Goal: Task Accomplishment & Management: Use online tool/utility

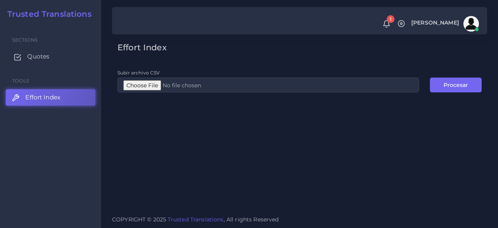
click at [41, 57] on span "Quotes" at bounding box center [38, 56] width 22 height 9
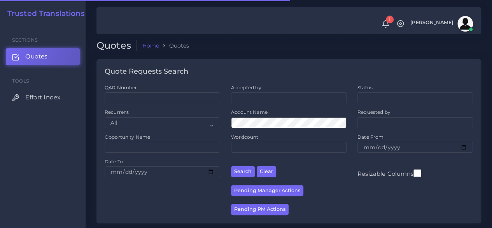
scroll to position [194, 0]
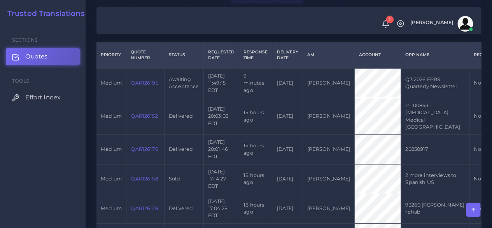
click at [147, 83] on link "QAR126195" at bounding box center [144, 83] width 27 height 6
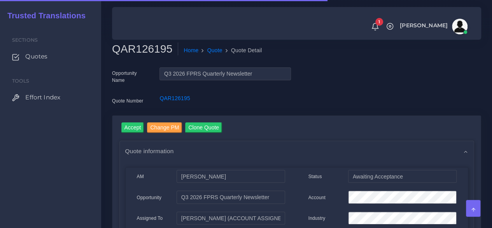
click at [150, 49] on h2 "QAR126195" at bounding box center [145, 48] width 66 height 13
copy h2 "QAR126195"
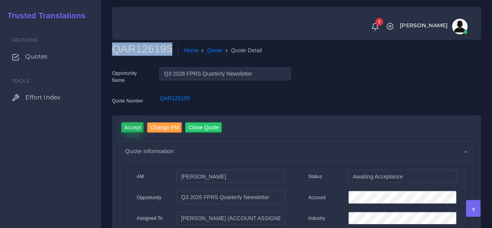
click at [127, 123] on input "Accept" at bounding box center [132, 127] width 23 height 11
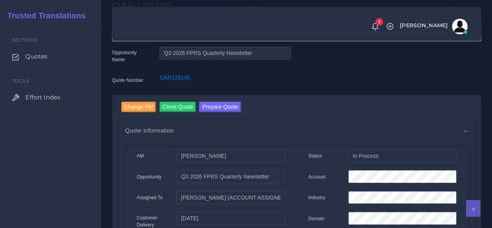
scroll to position [78, 0]
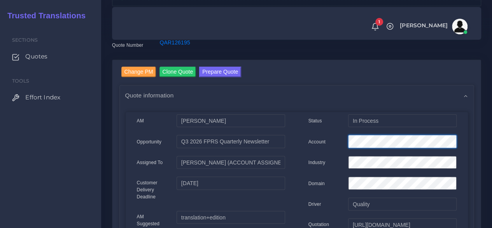
click at [339, 140] on div "Account" at bounding box center [383, 143] width 160 height 16
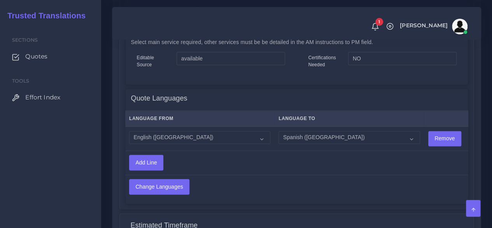
scroll to position [622, 0]
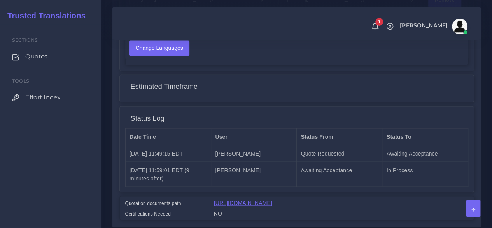
click at [245, 205] on link "[URL][DOMAIN_NAME]" at bounding box center [243, 202] width 58 height 6
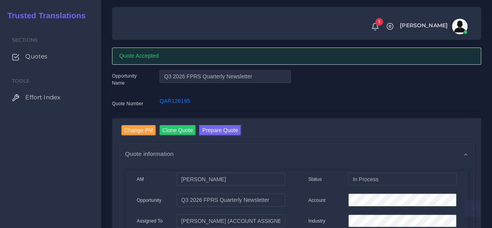
scroll to position [0, 0]
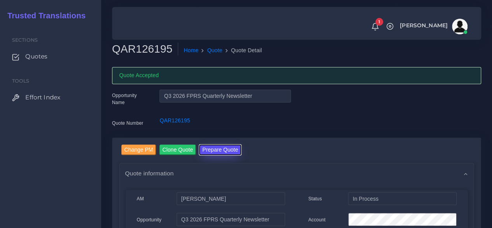
click at [222, 150] on button "Prepare Quote" at bounding box center [220, 149] width 42 height 11
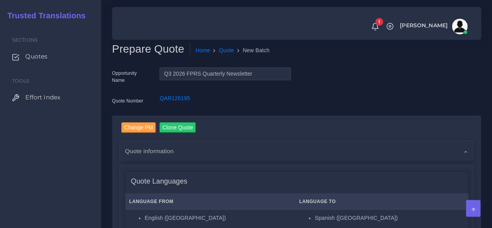
scroll to position [156, 0]
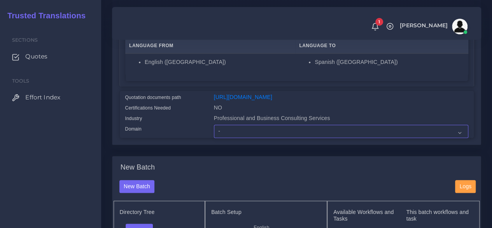
click at [221, 138] on select "- Advertising and Media Agriculture, Forestry and Fishing Architecture, Buildin…" at bounding box center [341, 130] width 254 height 13
select select "Professional and Business Consulting Services"
click at [214, 138] on select "- Advertising and Media Agriculture, Forestry and Fishing Architecture, Buildin…" at bounding box center [341, 130] width 254 height 13
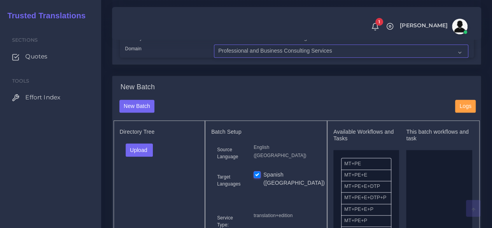
scroll to position [311, 0]
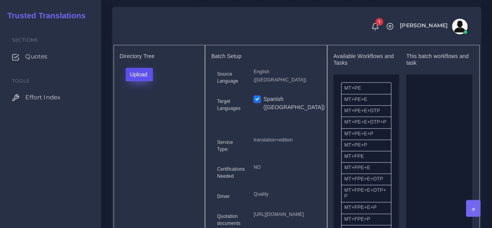
click at [144, 81] on button "Upload" at bounding box center [140, 74] width 28 height 13
click at [143, 109] on label "Files" at bounding box center [153, 104] width 54 height 10
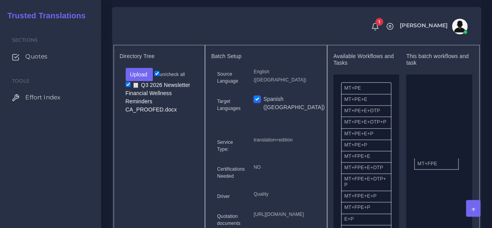
drag, startPoint x: 364, startPoint y: 173, endPoint x: 438, endPoint y: 175, distance: 73.2
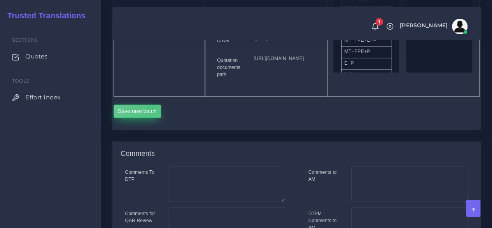
click at [150, 117] on button "Save new batch" at bounding box center [138, 110] width 48 height 13
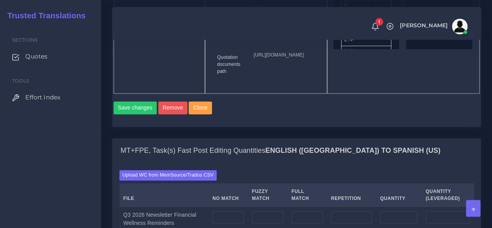
scroll to position [583, 0]
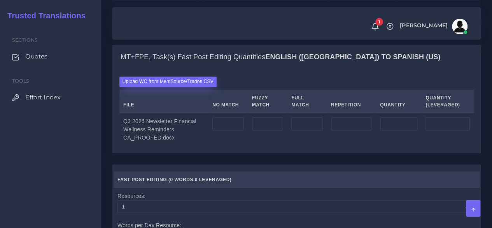
click at [186, 87] on label "Upload WC from MemSource/Trados CSV" at bounding box center [168, 81] width 98 height 11
click at [0, 0] on input "Upload WC from MemSource/Trados CSV" at bounding box center [0, 0] width 0 height 0
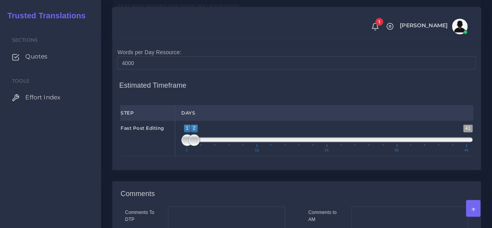
scroll to position [817, 0]
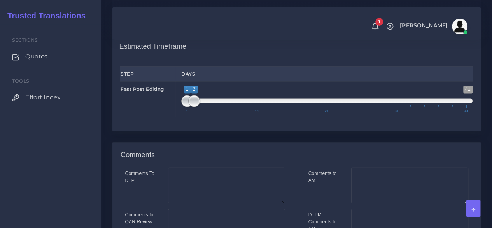
type input "1;1"
drag, startPoint x: 196, startPoint y: 154, endPoint x: 151, endPoint y: 156, distance: 45.9
click at [151, 117] on div "Fast Post Editing 1 41 1 1 1 — 1 1 11 21 31 41 1;1" at bounding box center [296, 99] width 364 height 36
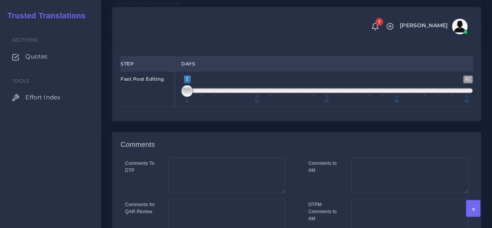
scroll to position [956, 0]
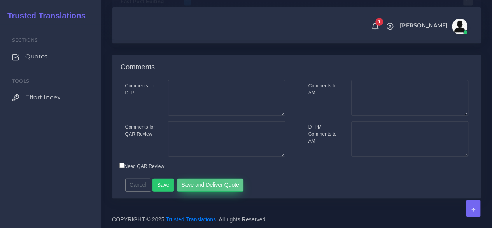
click at [197, 182] on button "Save and Deliver Quote" at bounding box center [210, 184] width 67 height 13
